Goal: Book appointment/travel/reservation

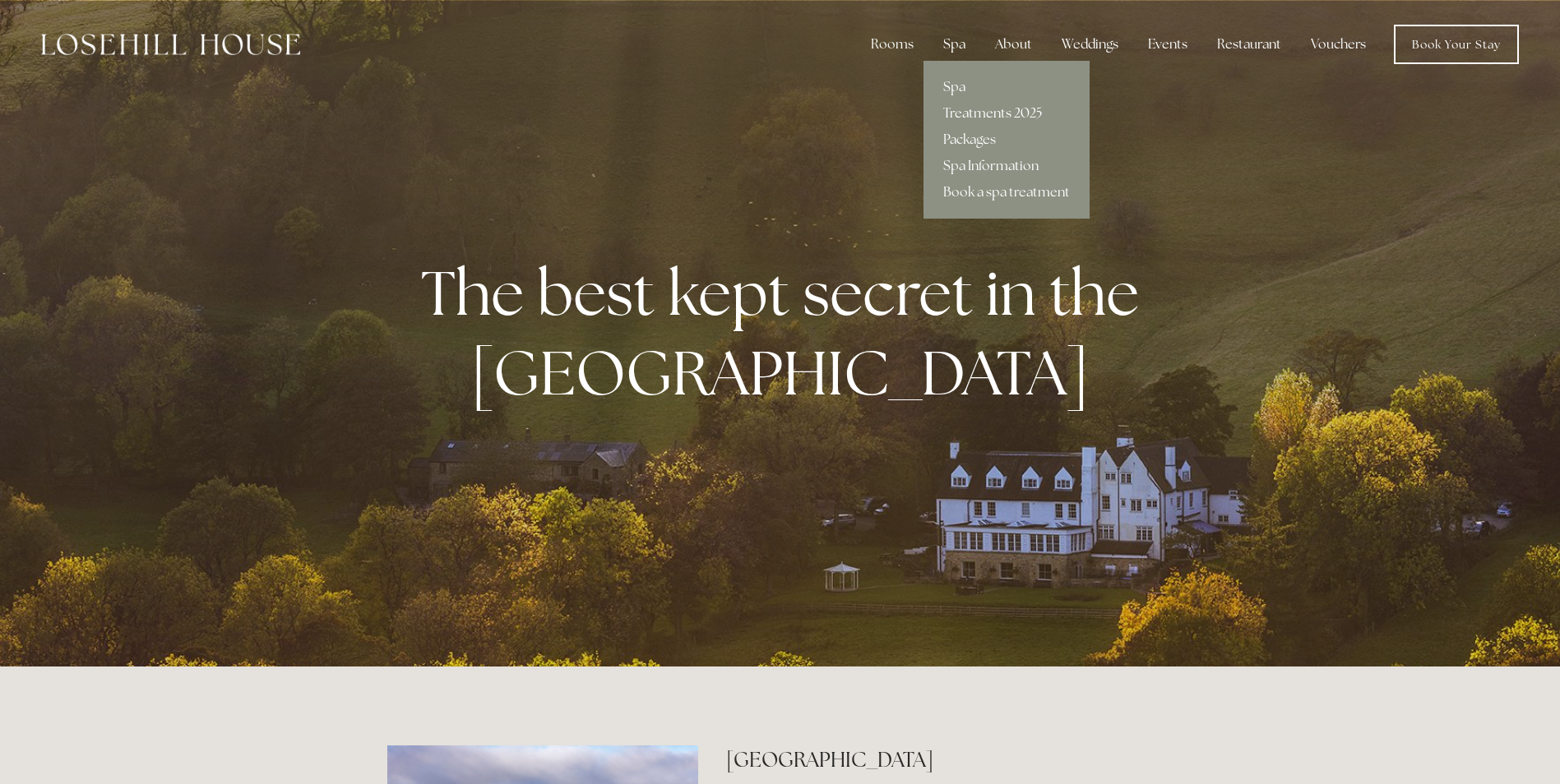
click at [979, 116] on link "Treatments 2025" at bounding box center [1005, 113] width 166 height 26
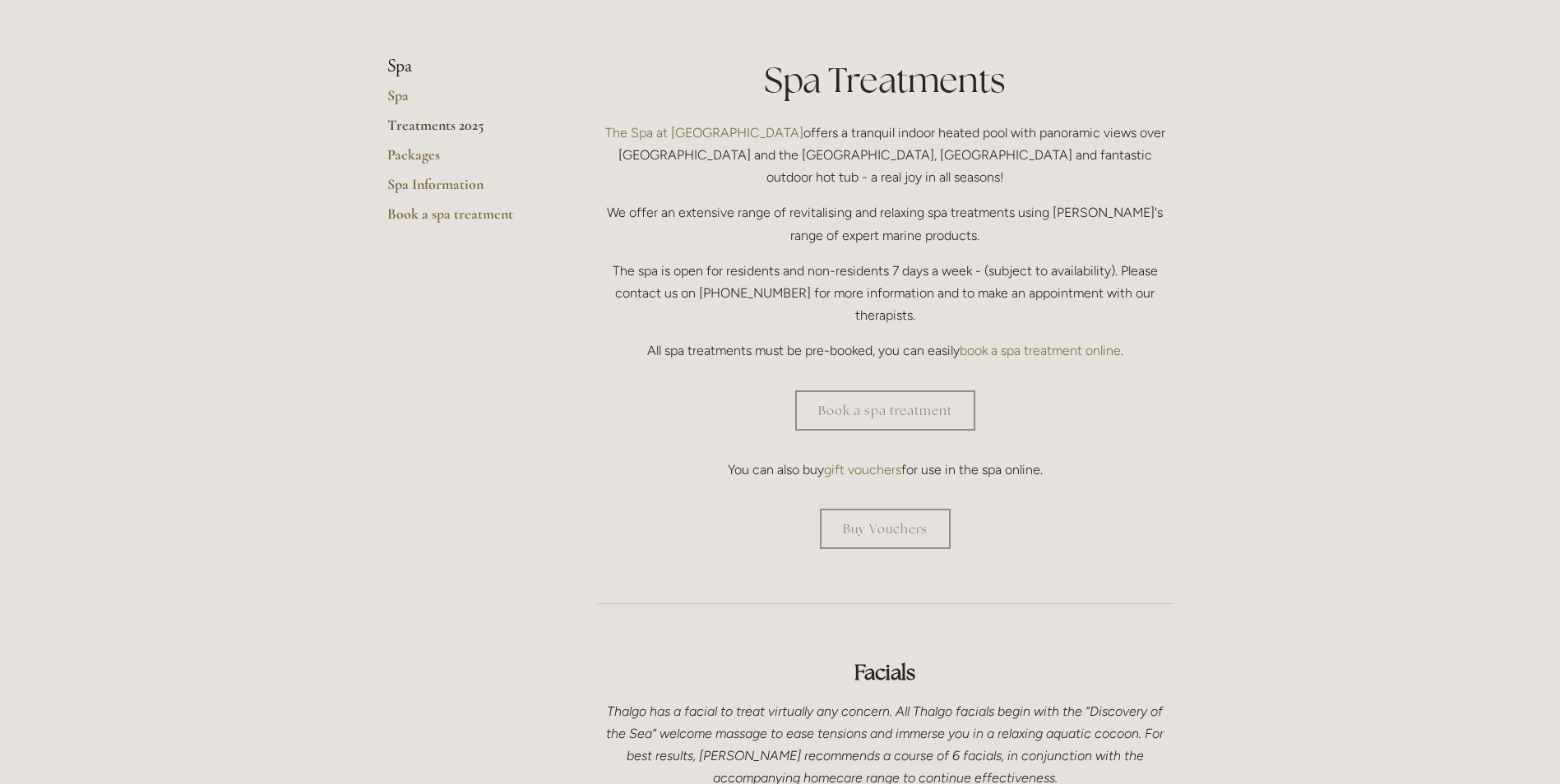
scroll to position [411, 0]
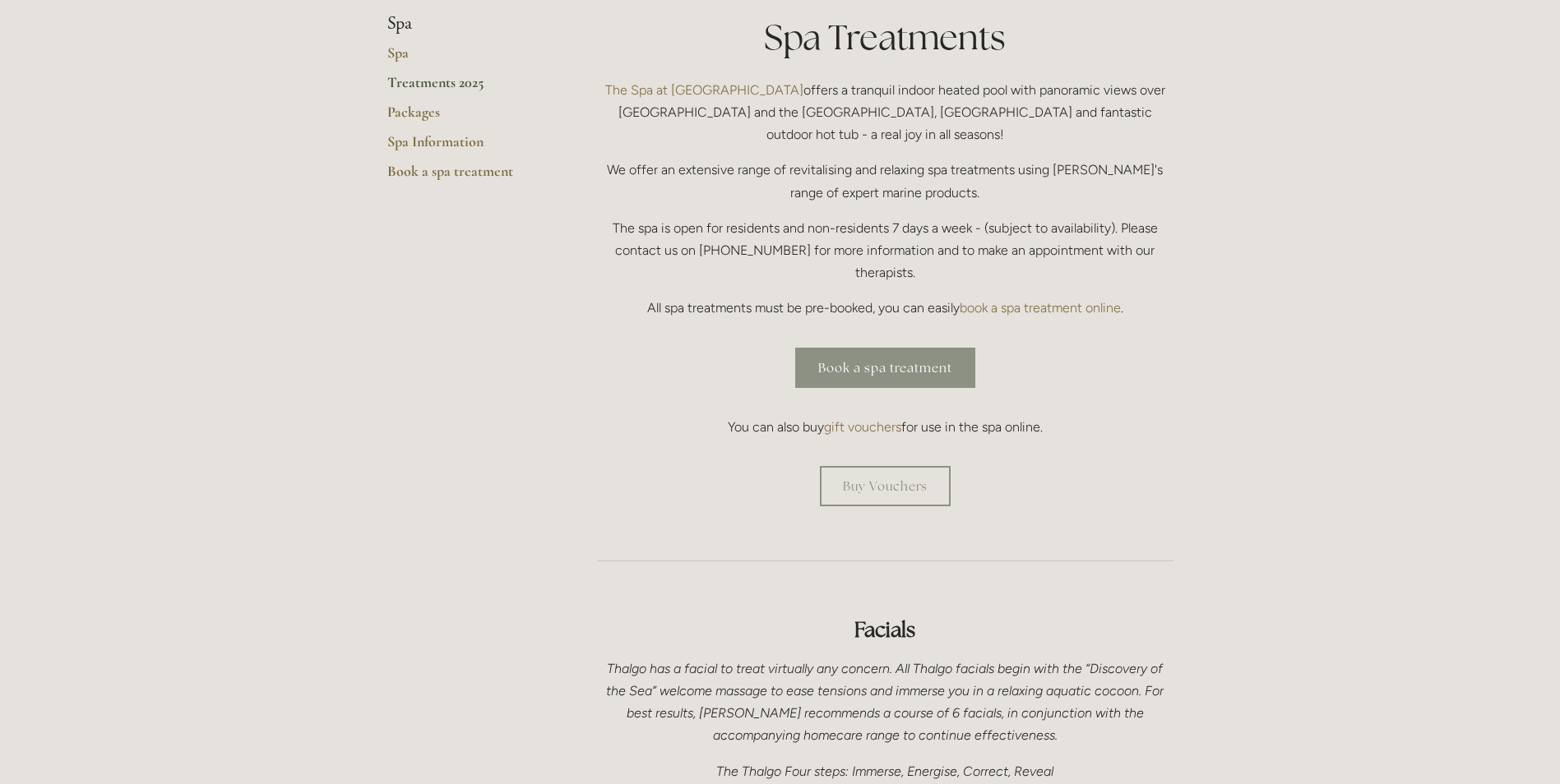
click at [879, 347] on link "Book a spa treatment" at bounding box center [885, 367] width 180 height 40
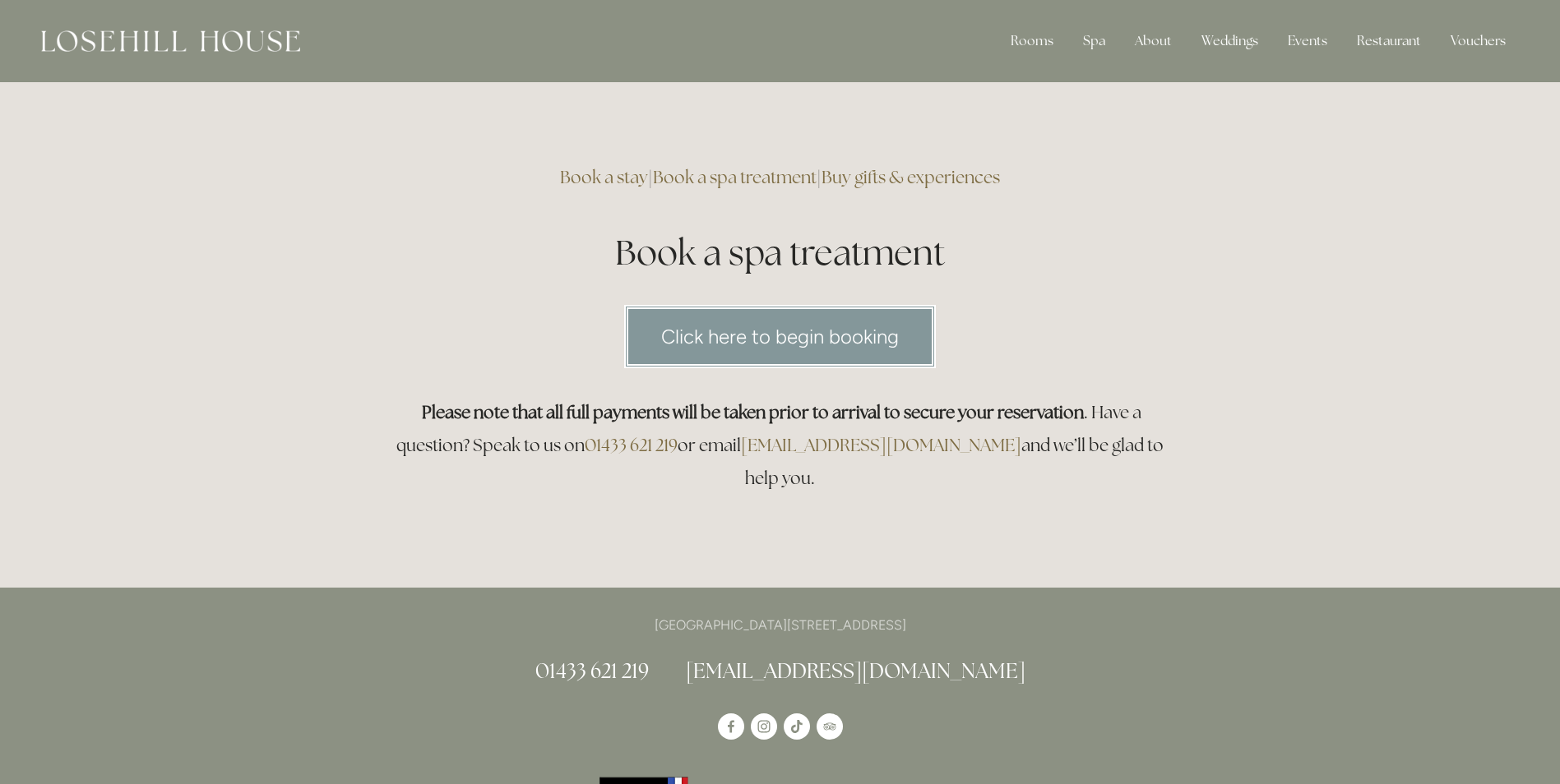
click at [786, 347] on link "Click here to begin booking" at bounding box center [780, 336] width 312 height 64
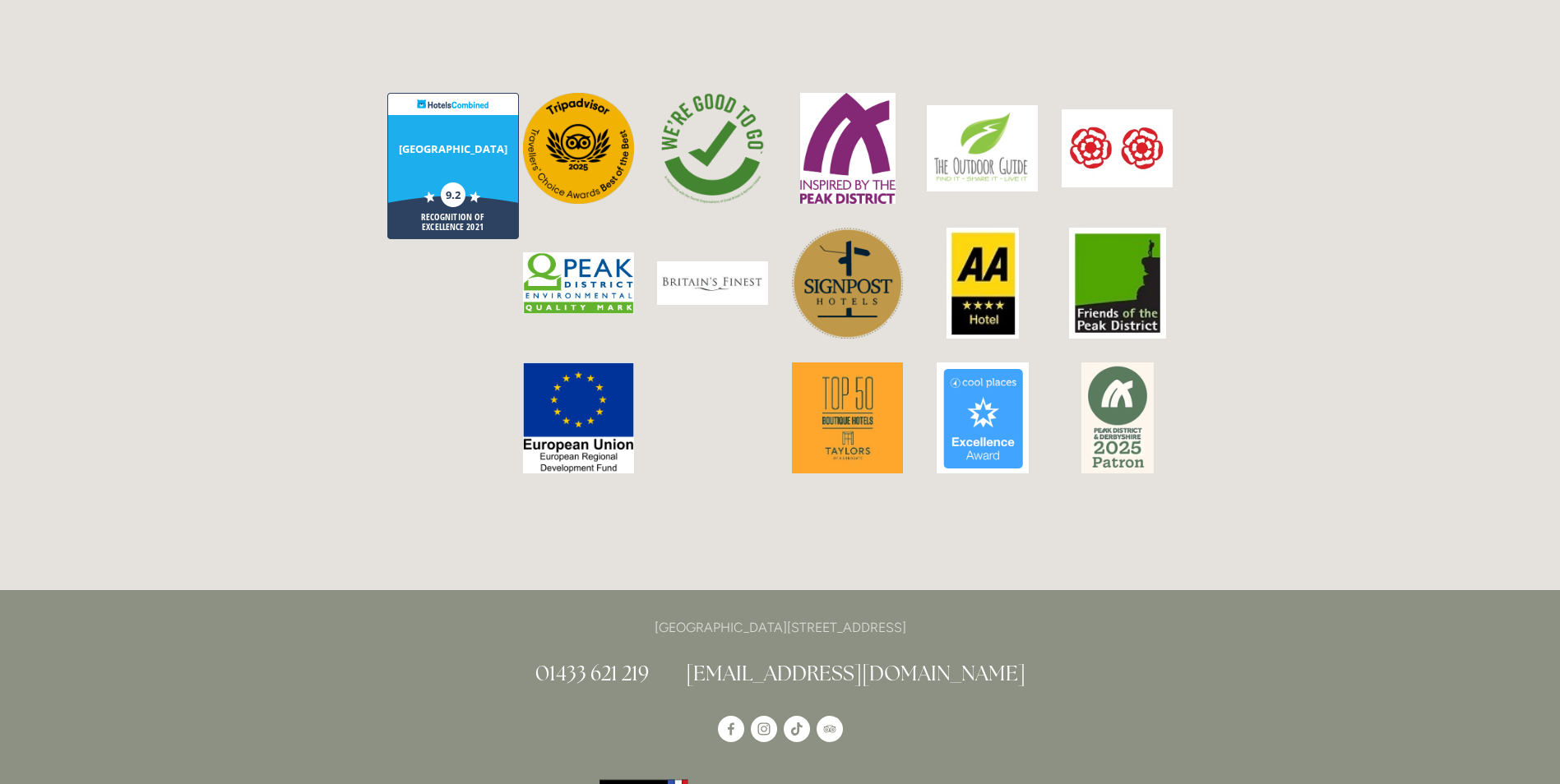
scroll to position [4191, 0]
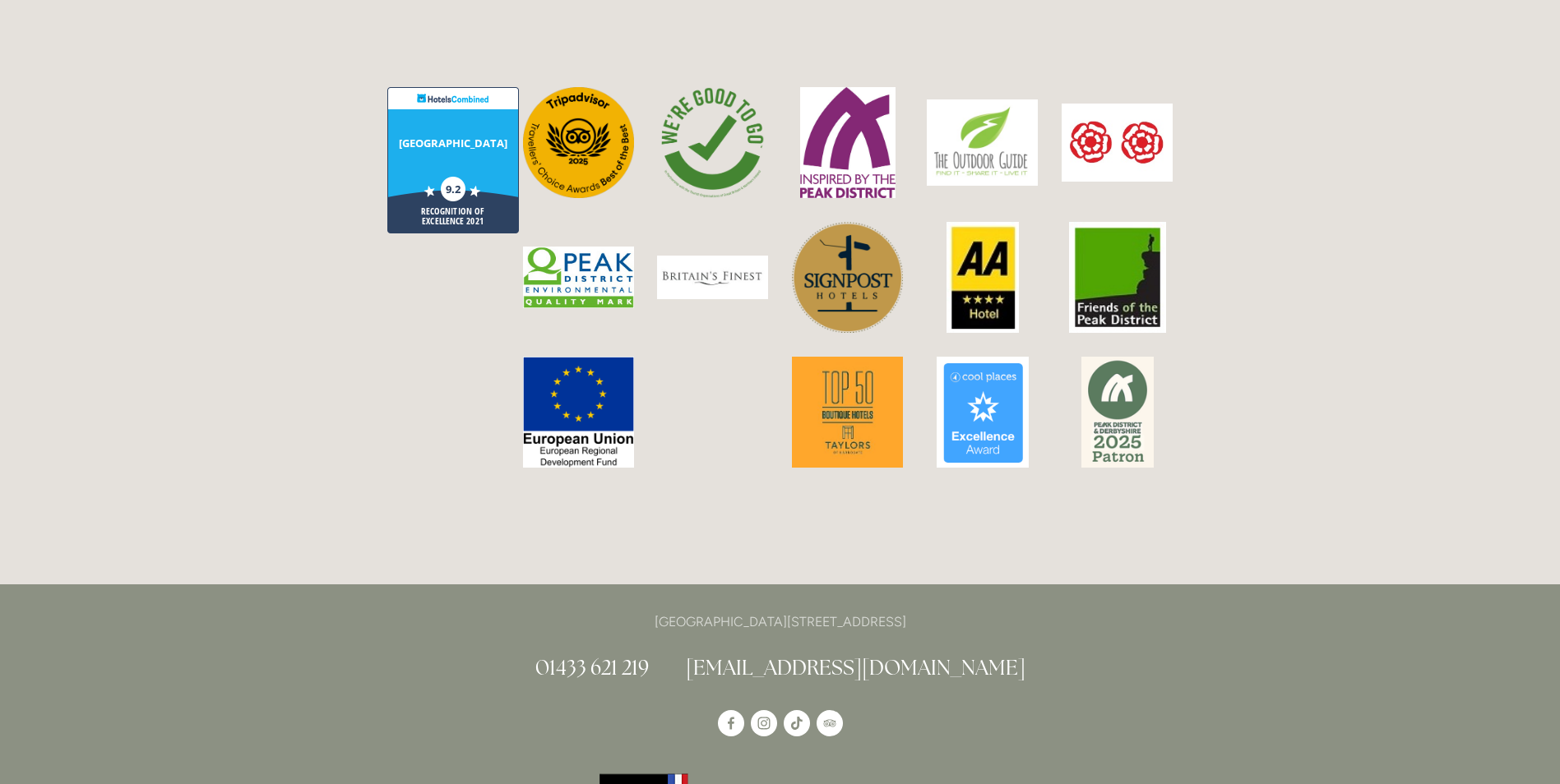
drag, startPoint x: 961, startPoint y: 527, endPoint x: 915, endPoint y: 531, distance: 46.2
click at [915, 611] on p "[GEOGRAPHIC_DATA][STREET_ADDRESS]" at bounding box center [780, 622] width 786 height 22
copy p "S33 6AF"
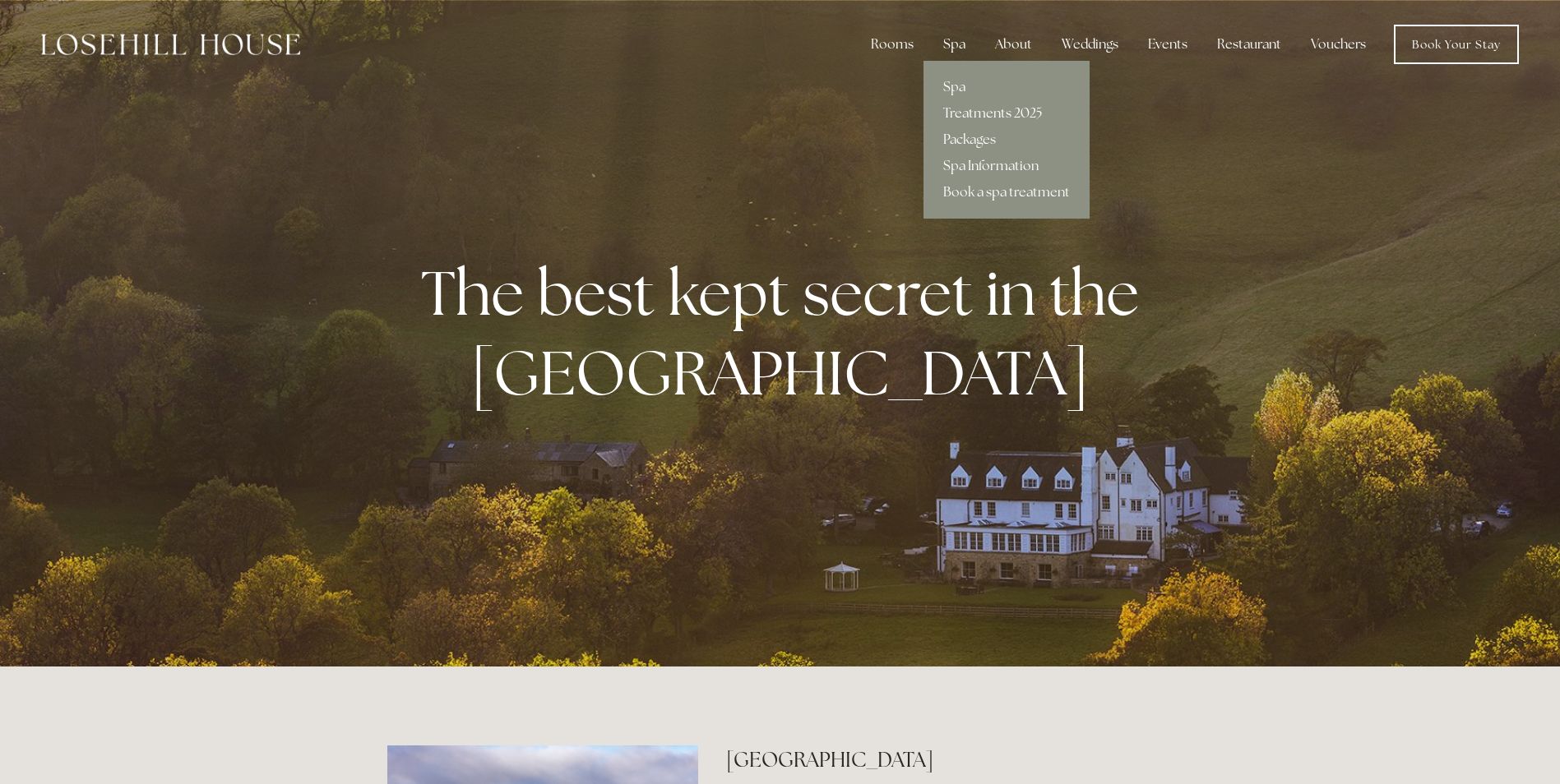
click at [977, 115] on link "Treatments 2025" at bounding box center [1005, 113] width 166 height 26
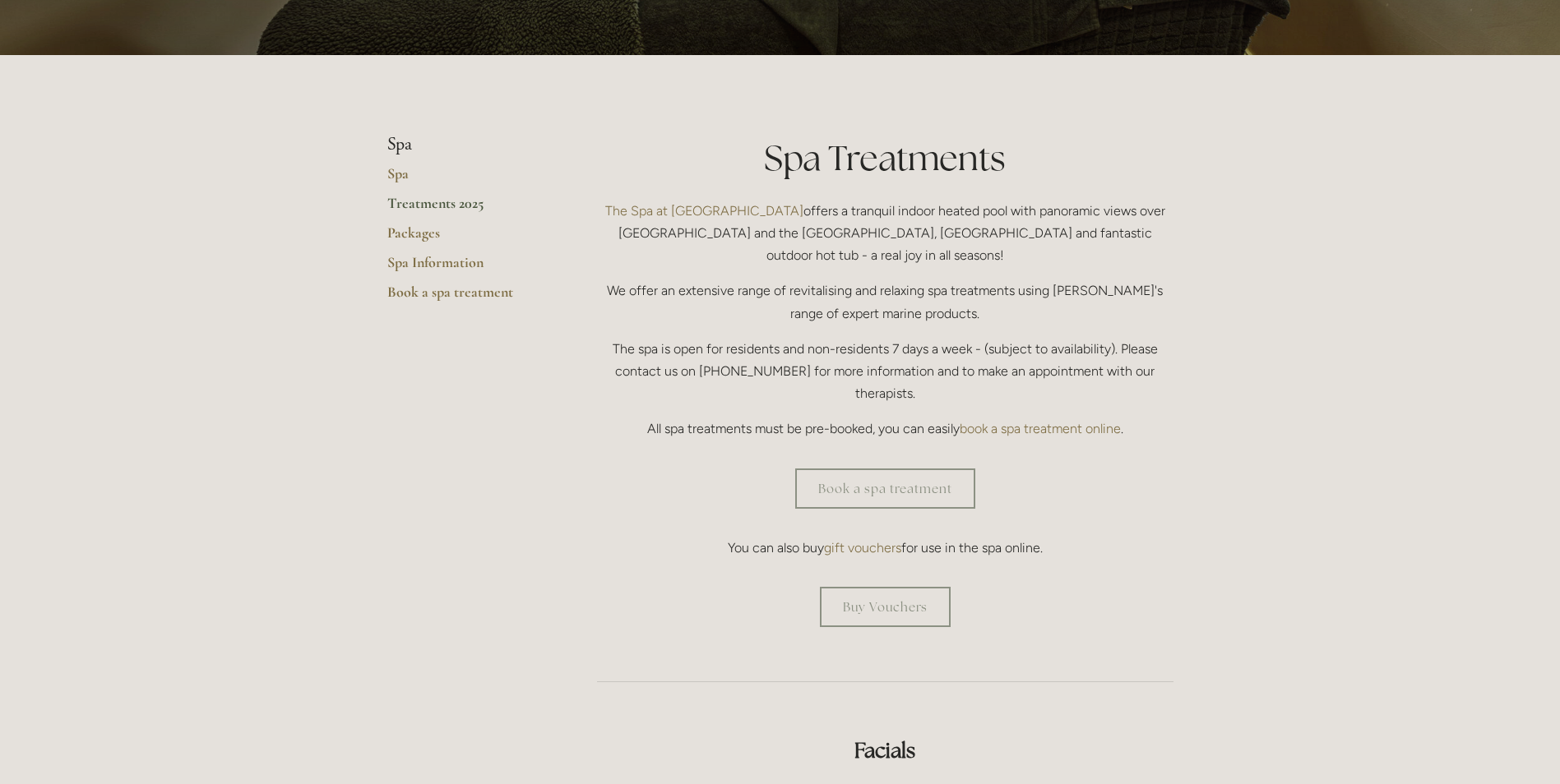
scroll to position [328, 0]
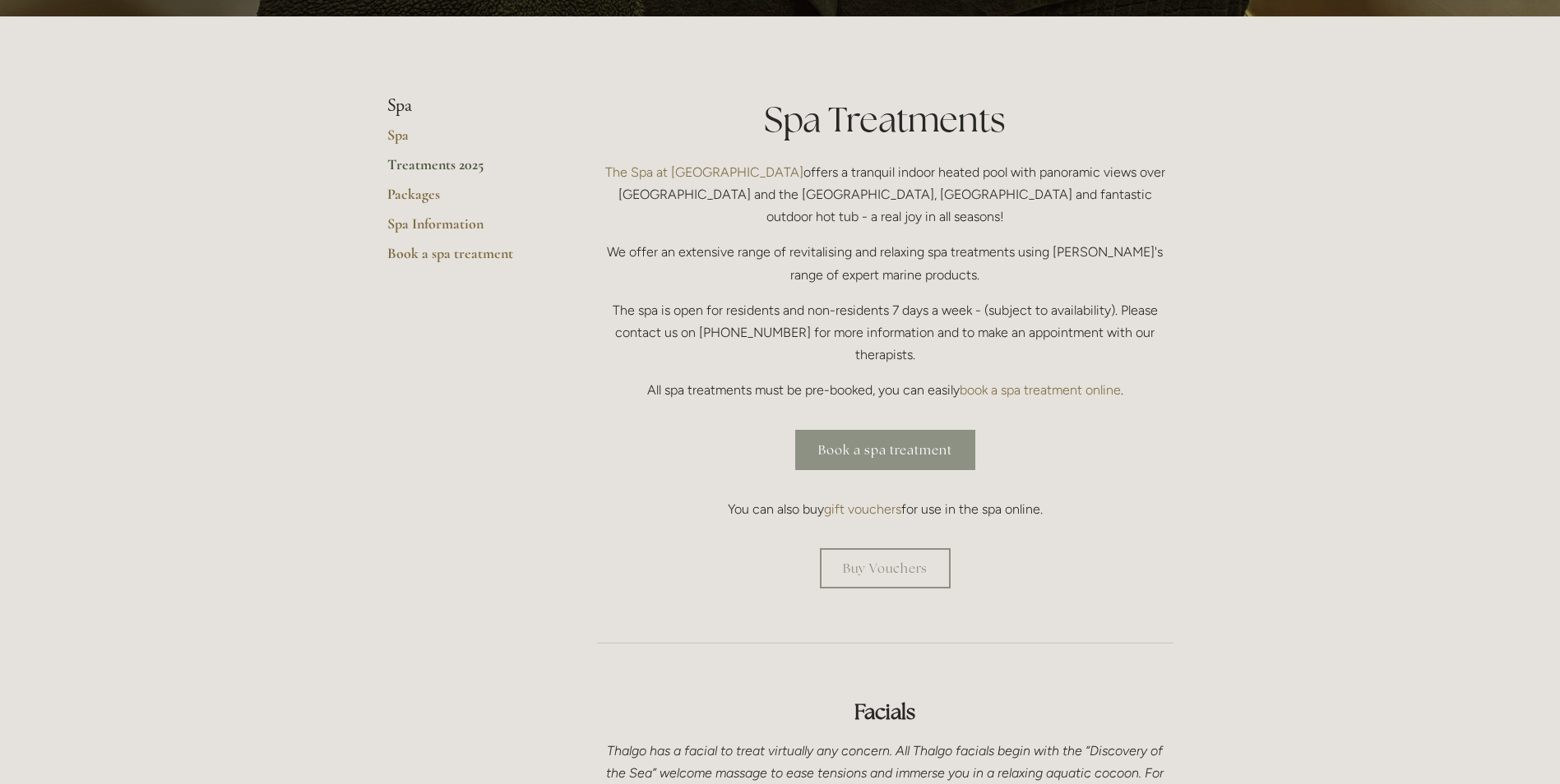
click at [916, 430] on link "Book a spa treatment" at bounding box center [885, 450] width 180 height 40
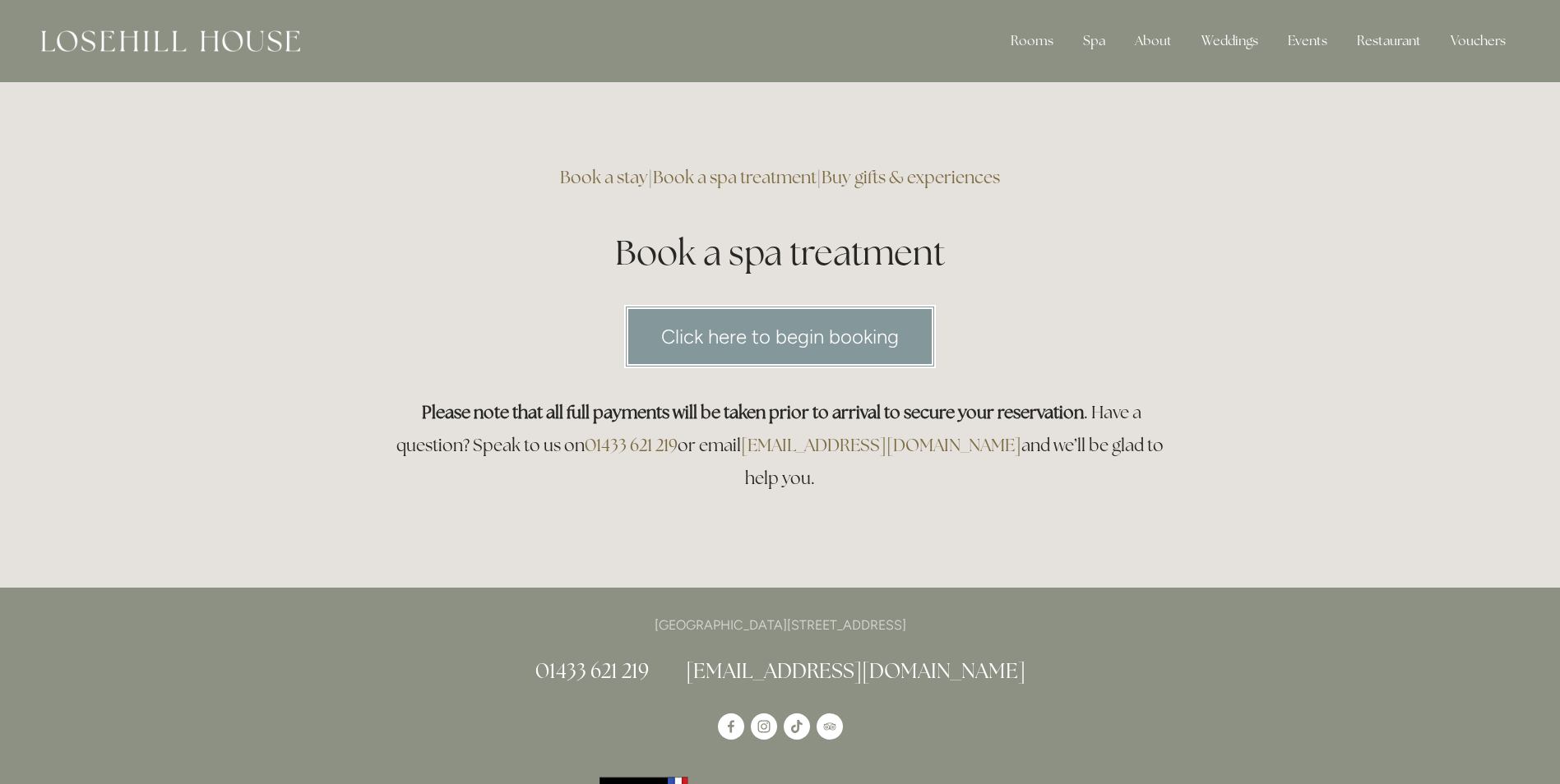
click at [778, 318] on link "Click here to begin booking" at bounding box center [780, 336] width 312 height 64
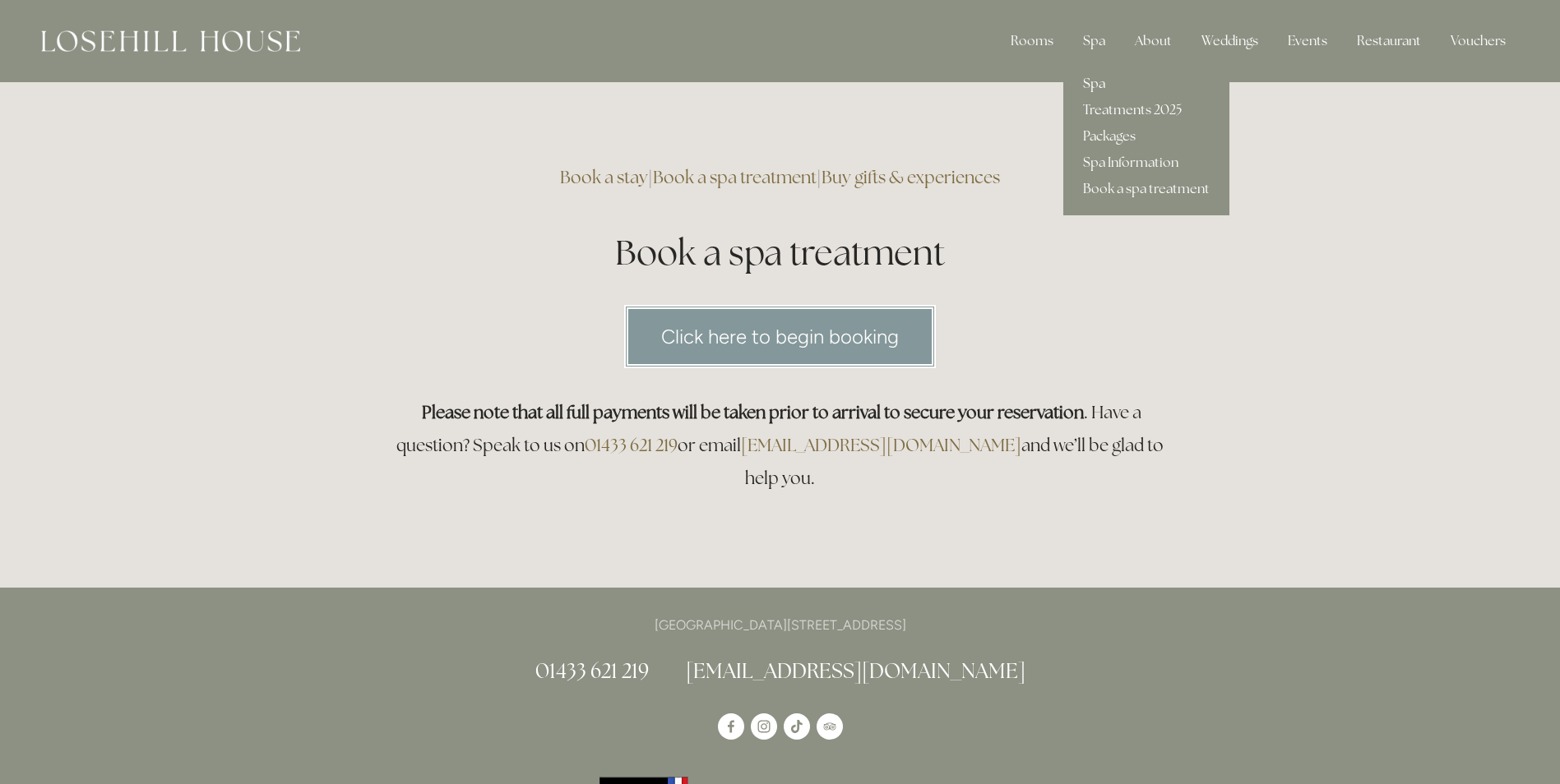
click at [1093, 82] on link "Spa" at bounding box center [1146, 84] width 166 height 26
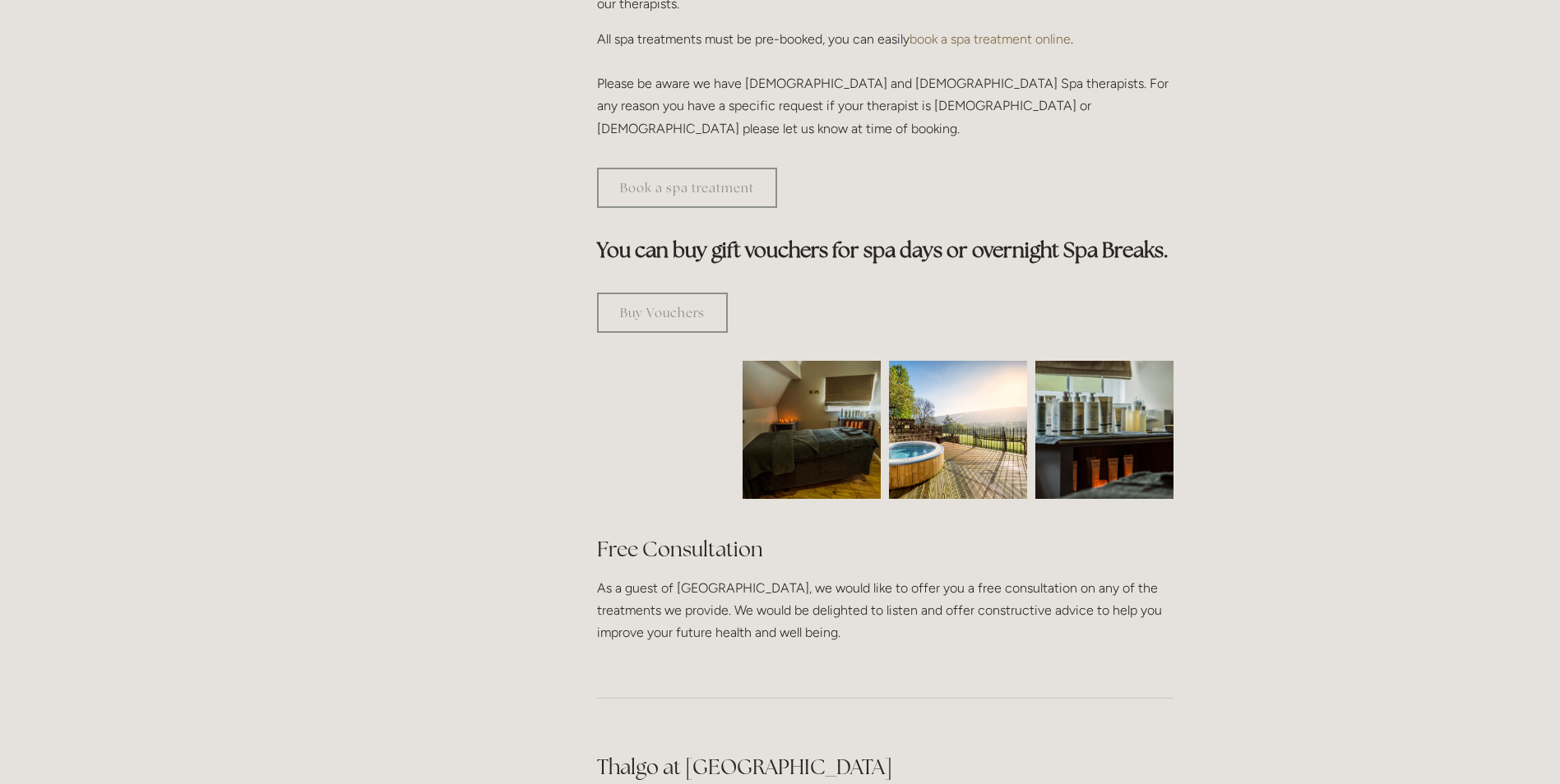
scroll to position [247, 0]
